Goal: Task Accomplishment & Management: Manage account settings

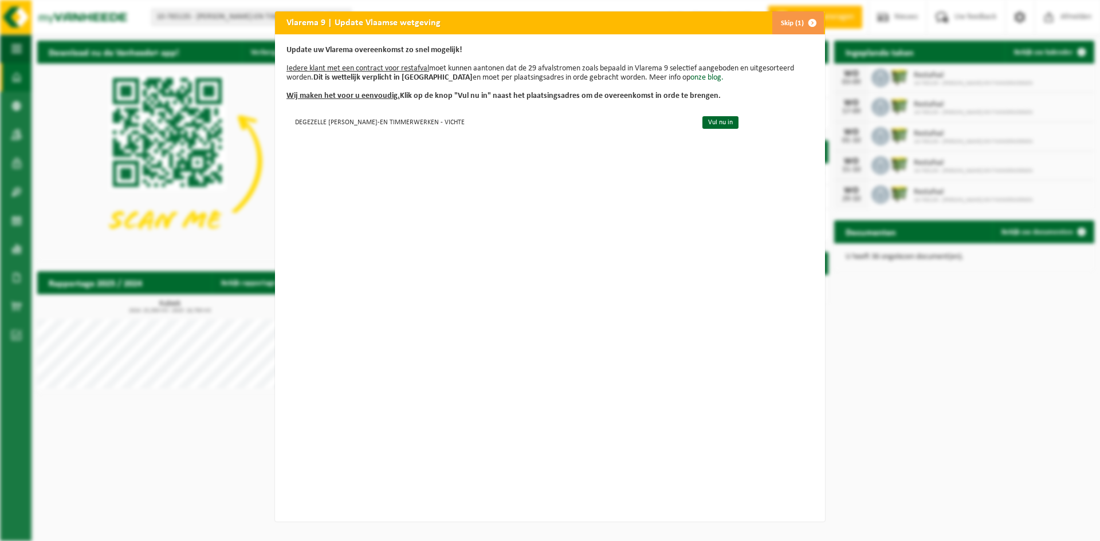
click at [810, 22] on span "button" at bounding box center [812, 22] width 23 height 23
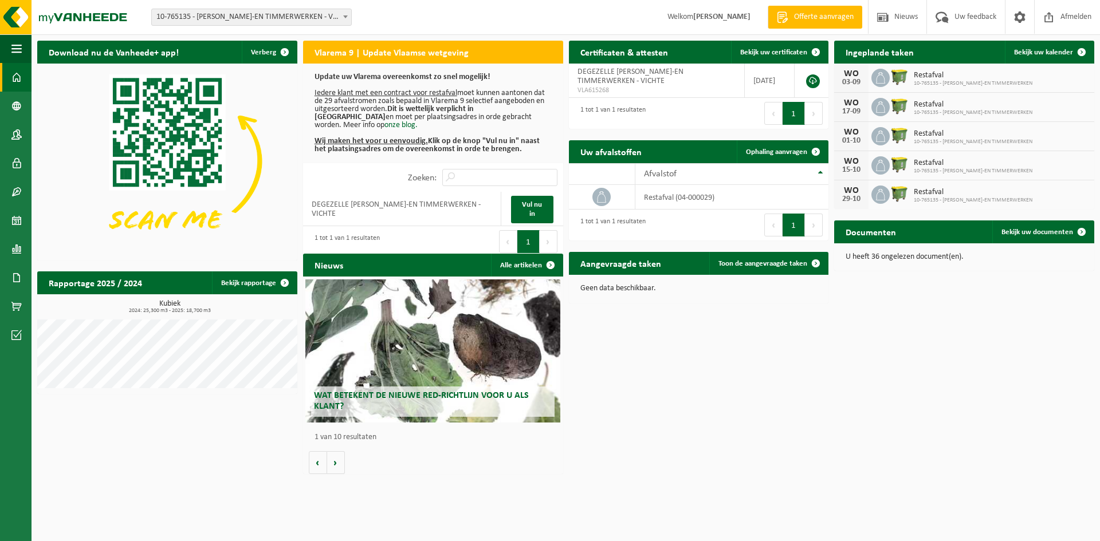
click at [1003, 110] on span "10-765135 - [PERSON_NAME]-EN TIMMERWERKEN" at bounding box center [973, 112] width 119 height 7
click at [1043, 49] on span "Bekijk uw kalender" at bounding box center [1043, 52] width 59 height 7
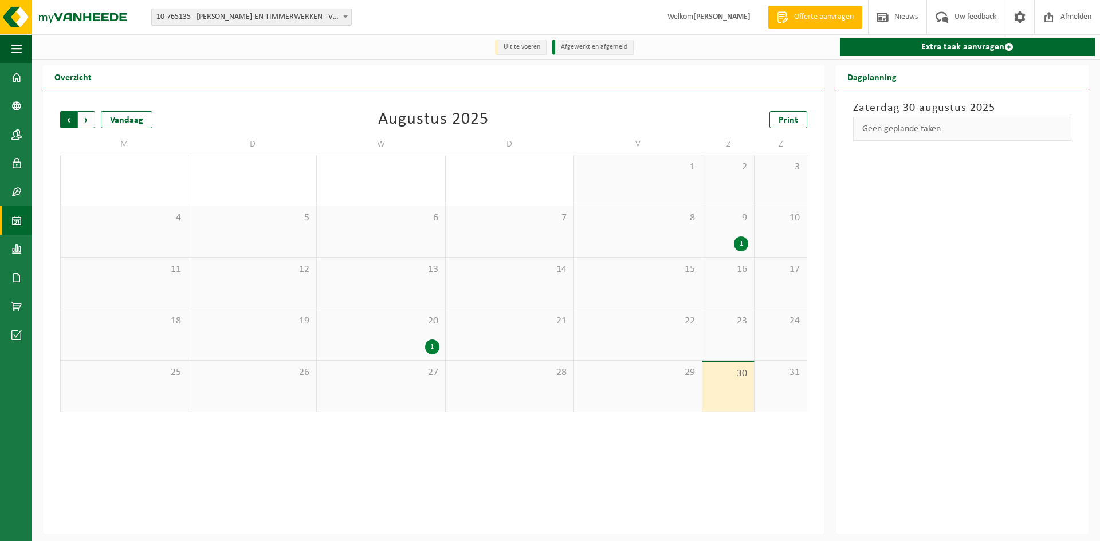
click at [89, 119] on span "Volgende" at bounding box center [86, 119] width 17 height 17
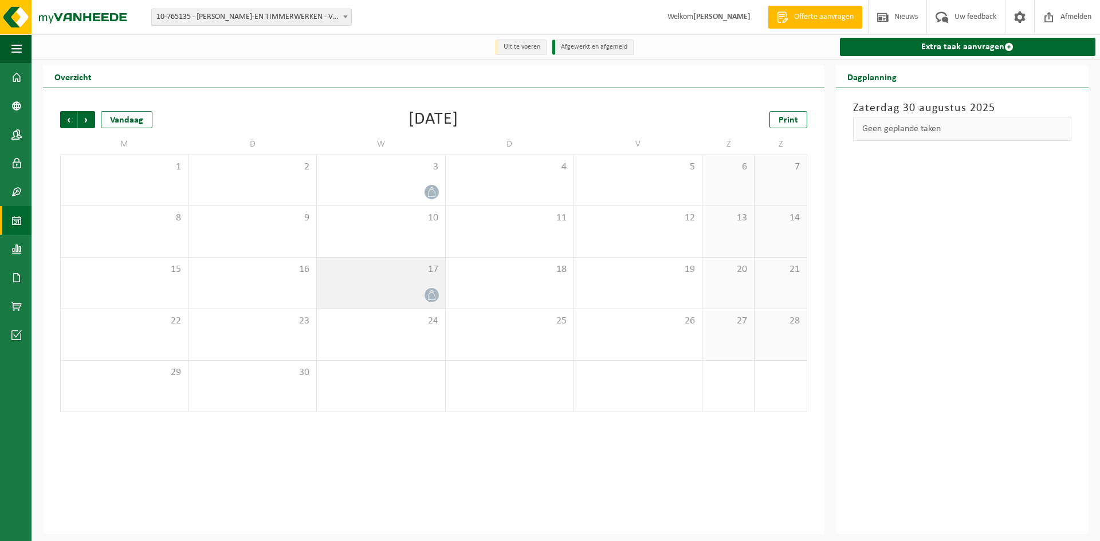
click at [395, 282] on div "17" at bounding box center [381, 283] width 128 height 51
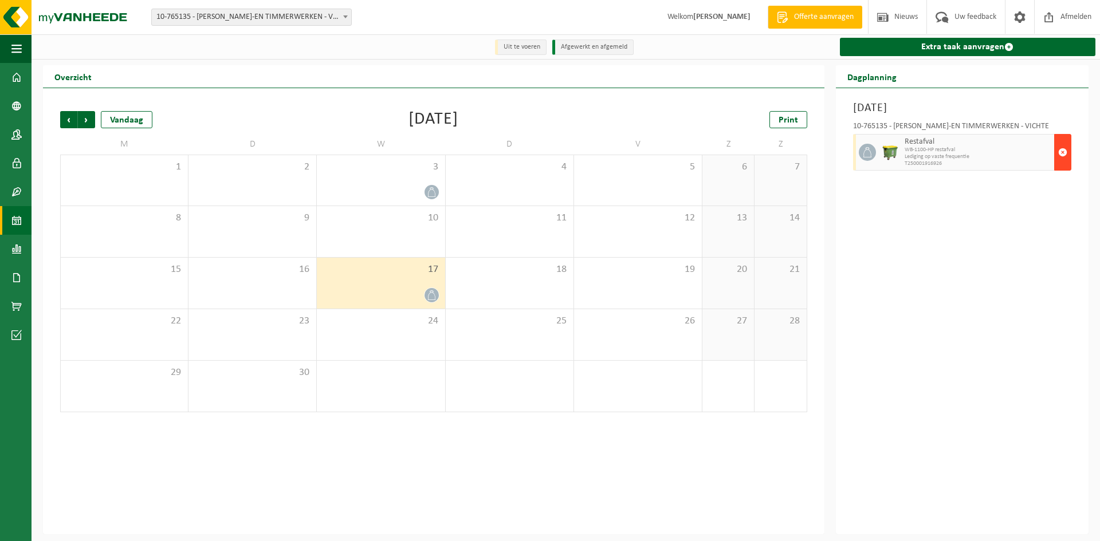
click at [1062, 153] on span "button" at bounding box center [1062, 152] width 9 height 23
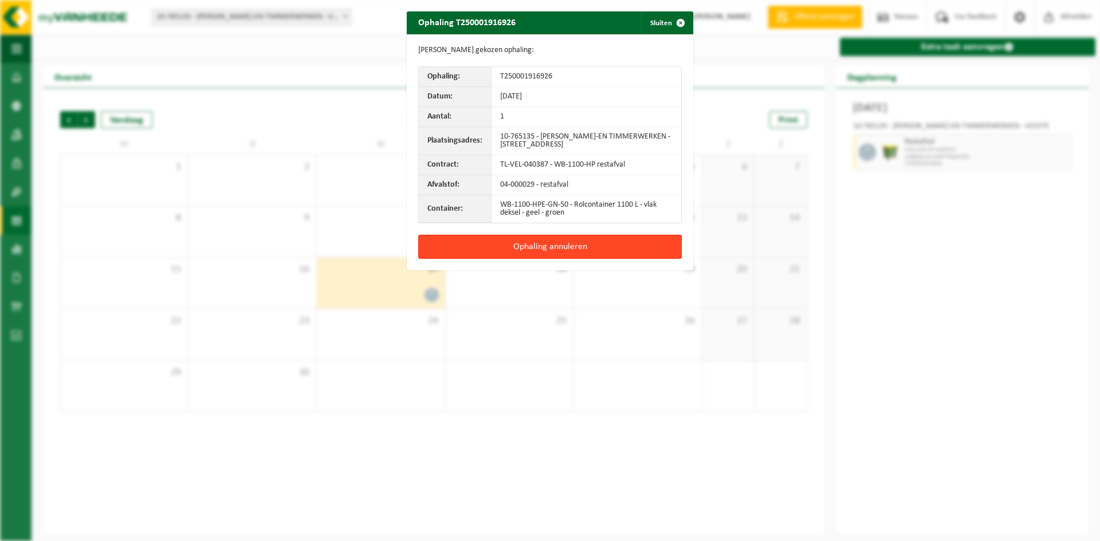
click at [573, 251] on button "Ophaling annuleren" at bounding box center [550, 247] width 264 height 24
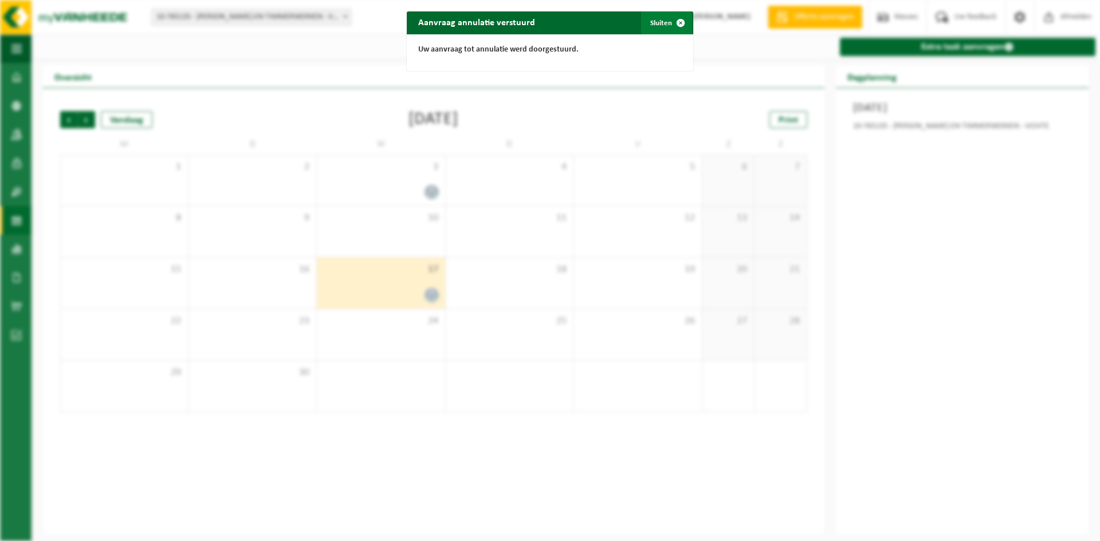
click at [678, 21] on span "button" at bounding box center [680, 22] width 23 height 23
